Goal: Information Seeking & Learning: Learn about a topic

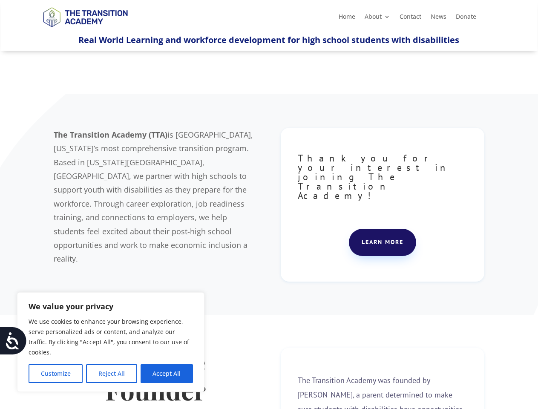
click at [269, 204] on div "The Transition Academy (TTA) is [GEOGRAPHIC_DATA], [US_STATE]’s most comprehens…" at bounding box center [269, 204] width 430 height 175
click at [55, 373] on button "Customize" at bounding box center [56, 373] width 54 height 19
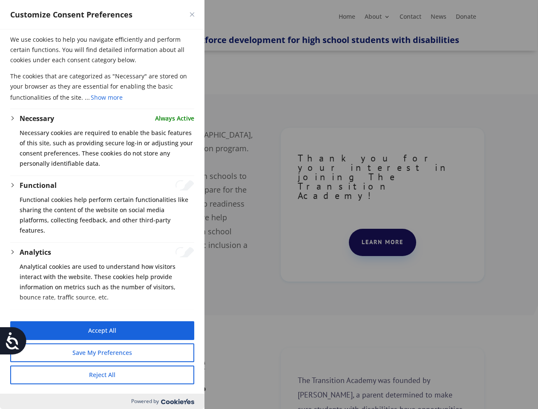
click at [111, 373] on button "Reject All" at bounding box center [102, 374] width 184 height 19
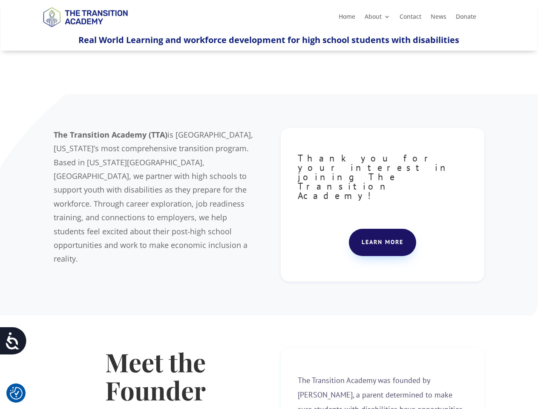
click at [166, 373] on strong "Meet the Founder" at bounding box center [155, 375] width 100 height 62
click at [13, 341] on icon at bounding box center [12, 340] width 17 height 17
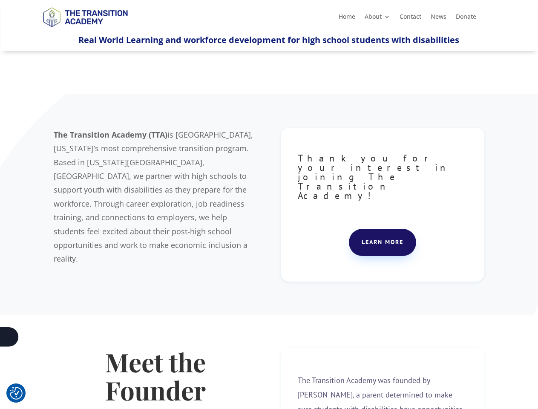
click at [269, 204] on div "The Transition Academy (TTA) is [GEOGRAPHIC_DATA], [US_STATE]’s most comprehens…" at bounding box center [269, 204] width 430 height 175
